Goal: Transaction & Acquisition: Purchase product/service

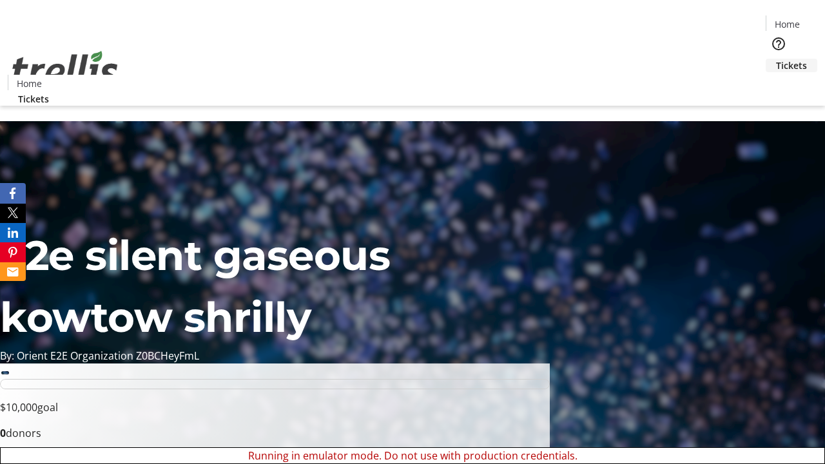
click at [776, 59] on span "Tickets" at bounding box center [791, 66] width 31 height 14
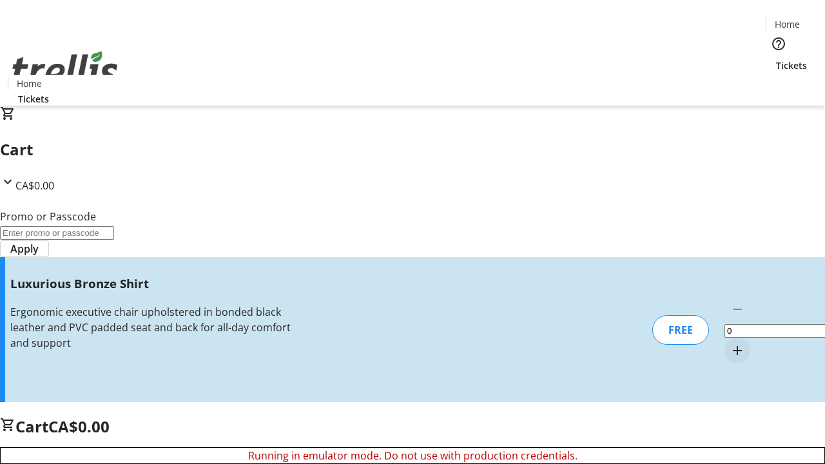
click at [729, 343] on mat-icon "Increment by one" at bounding box center [736, 350] width 15 height 15
type input "1"
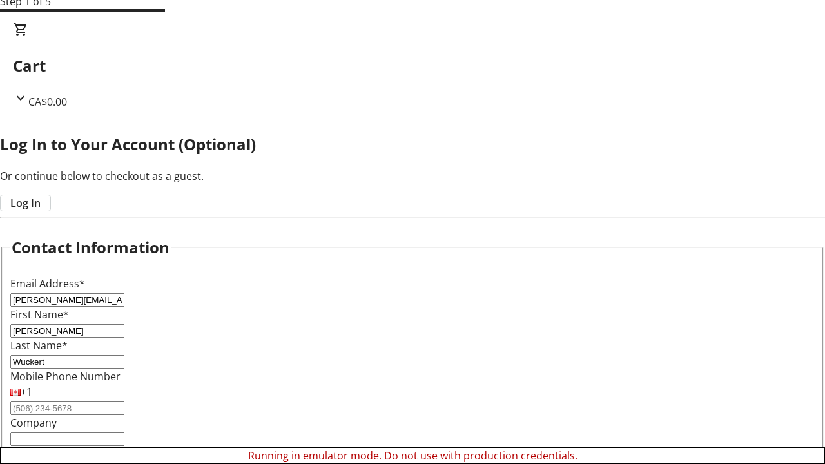
type input "Wuckert"
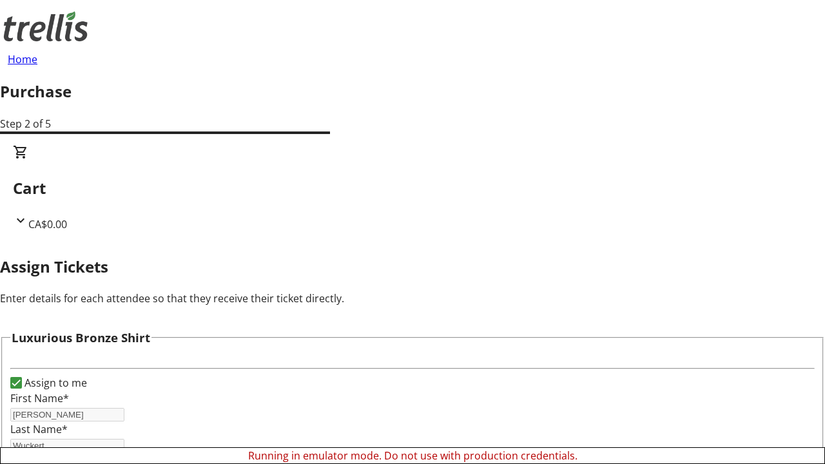
scroll to position [78, 0]
